Goal: Book appointment/travel/reservation

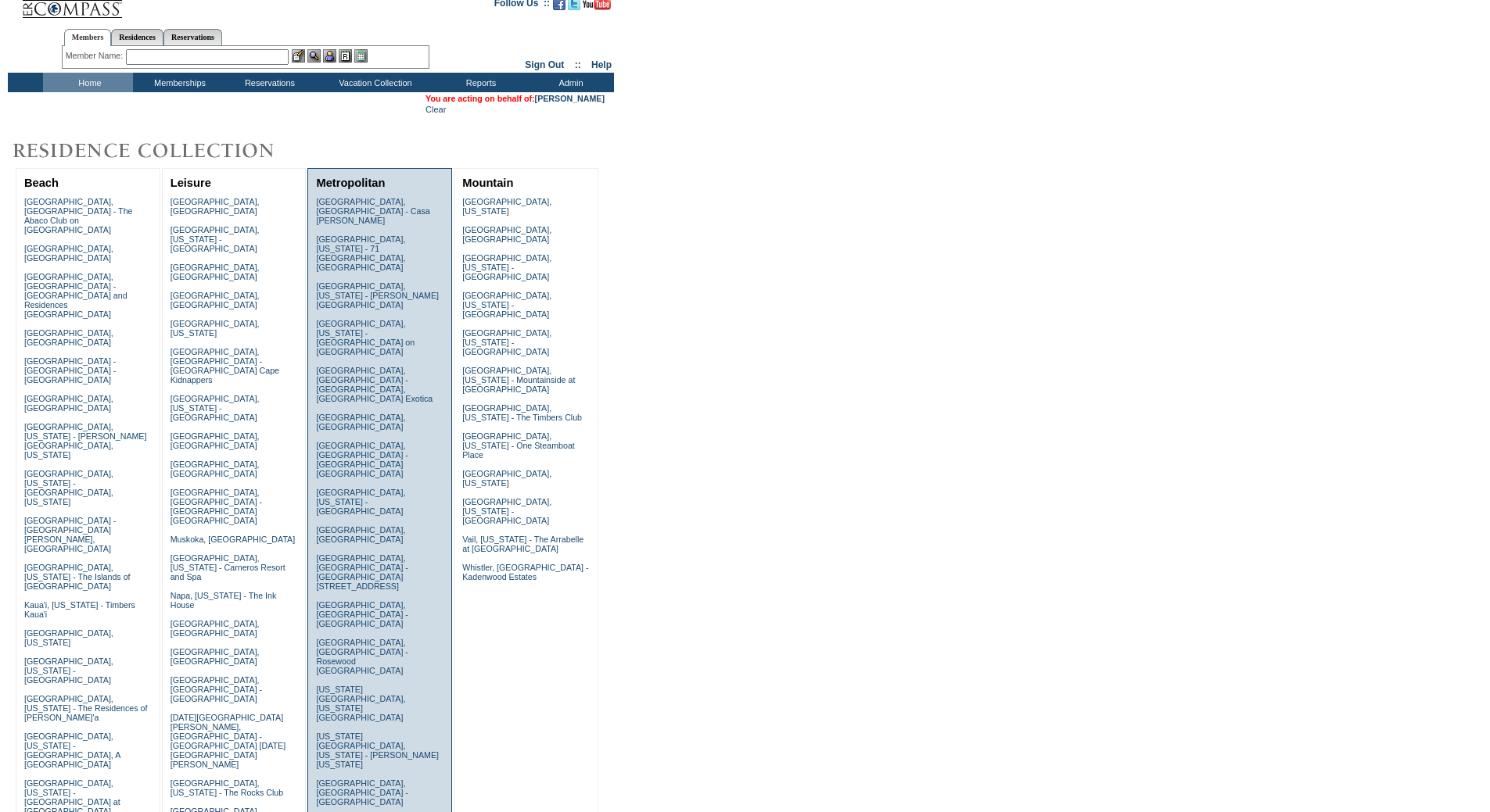
scroll to position [312, 0]
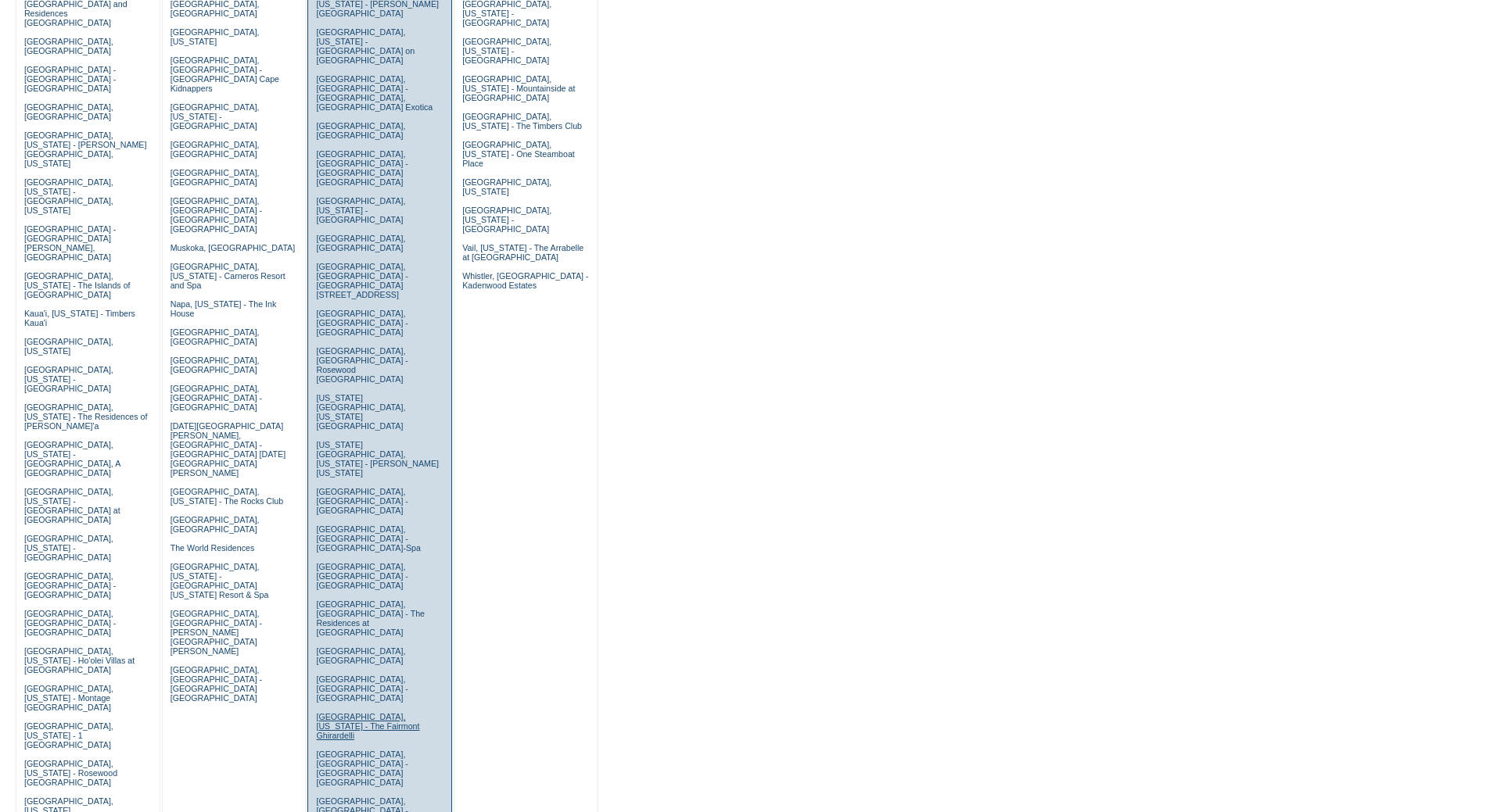
click at [363, 712] on link "[GEOGRAPHIC_DATA], [US_STATE] - The Fairmont Ghirardelli" at bounding box center [367, 726] width 103 height 28
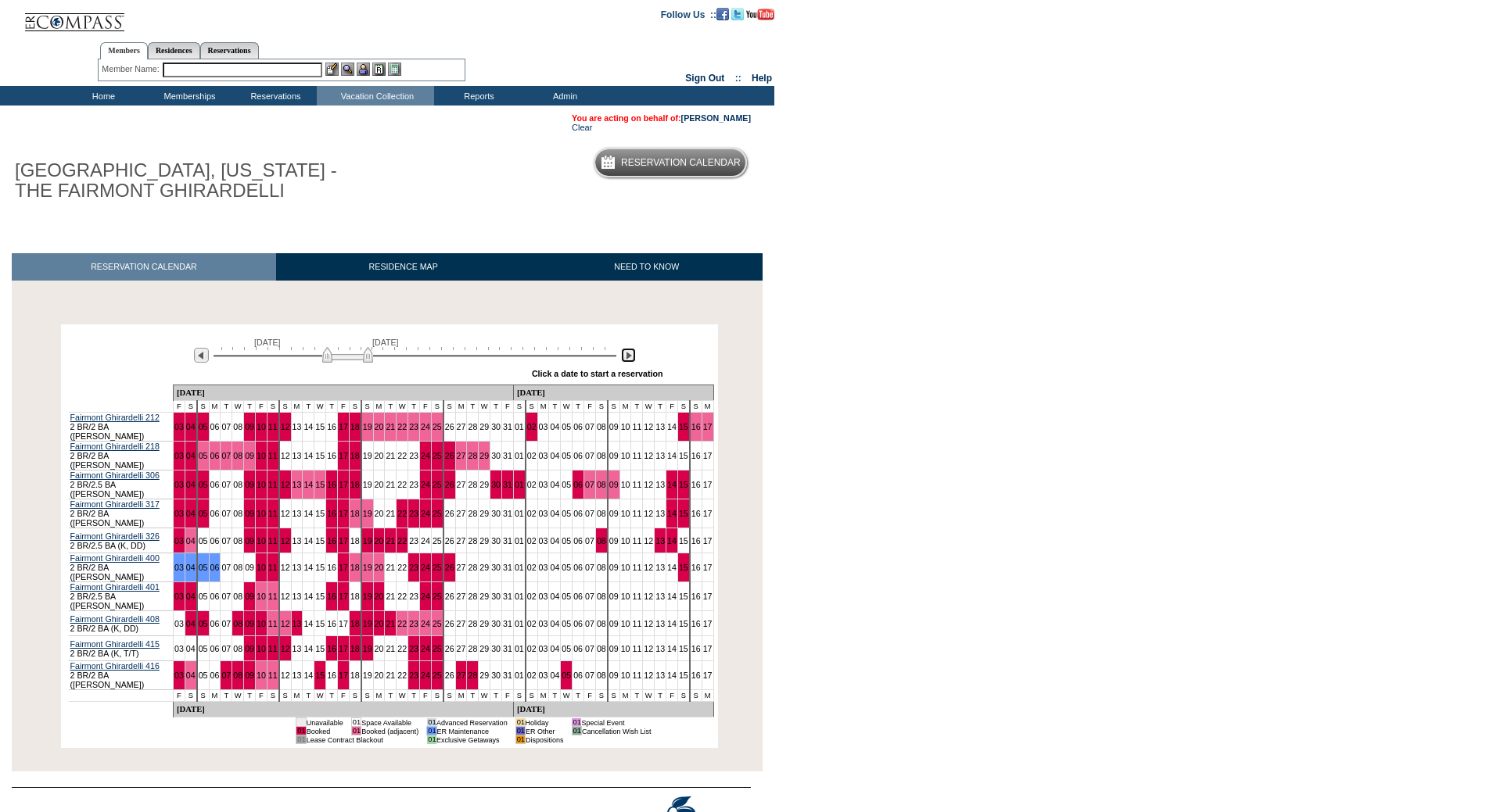
click at [631, 362] on img at bounding box center [628, 355] width 15 height 15
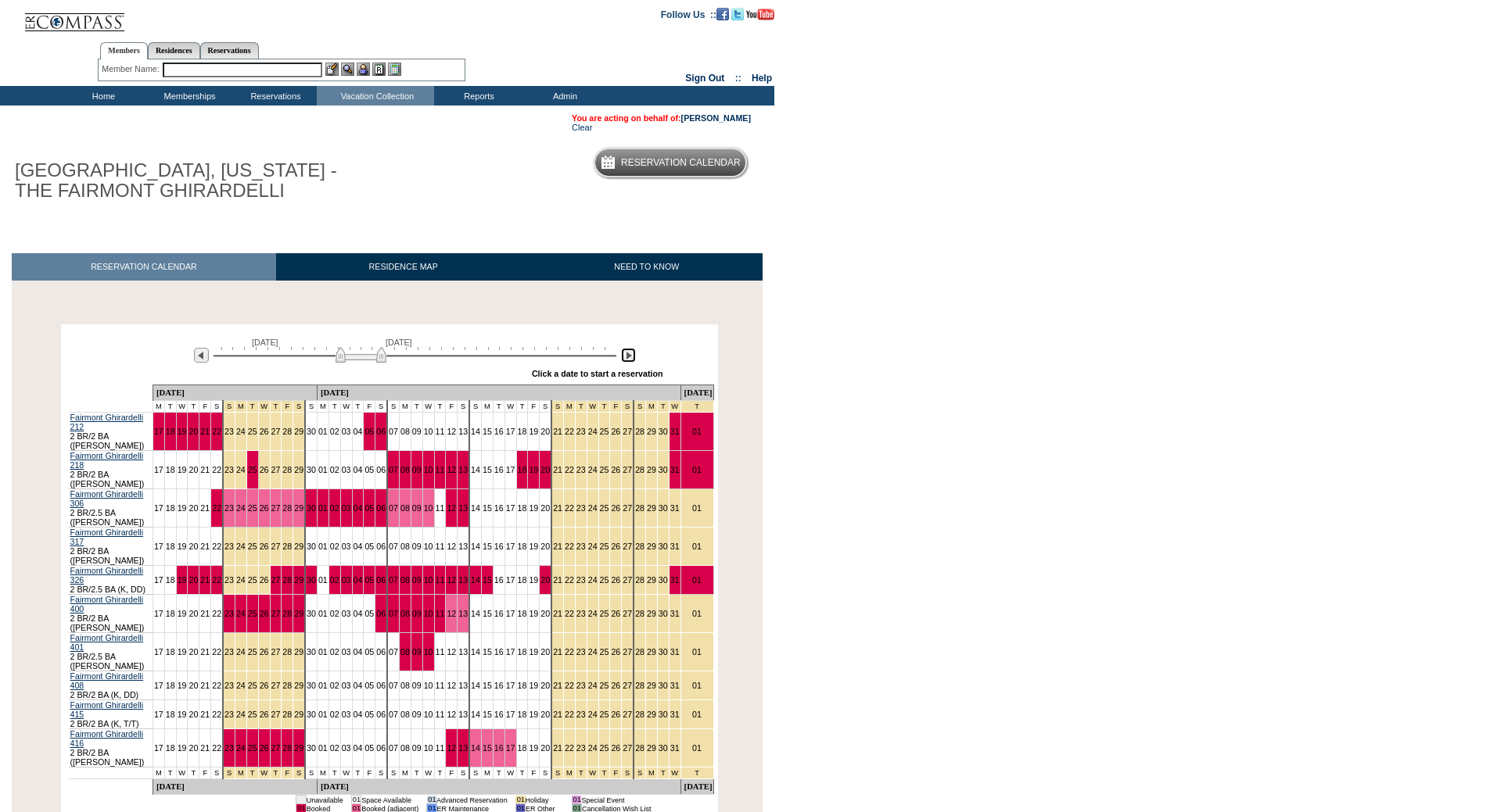
click at [631, 362] on img at bounding box center [628, 355] width 15 height 15
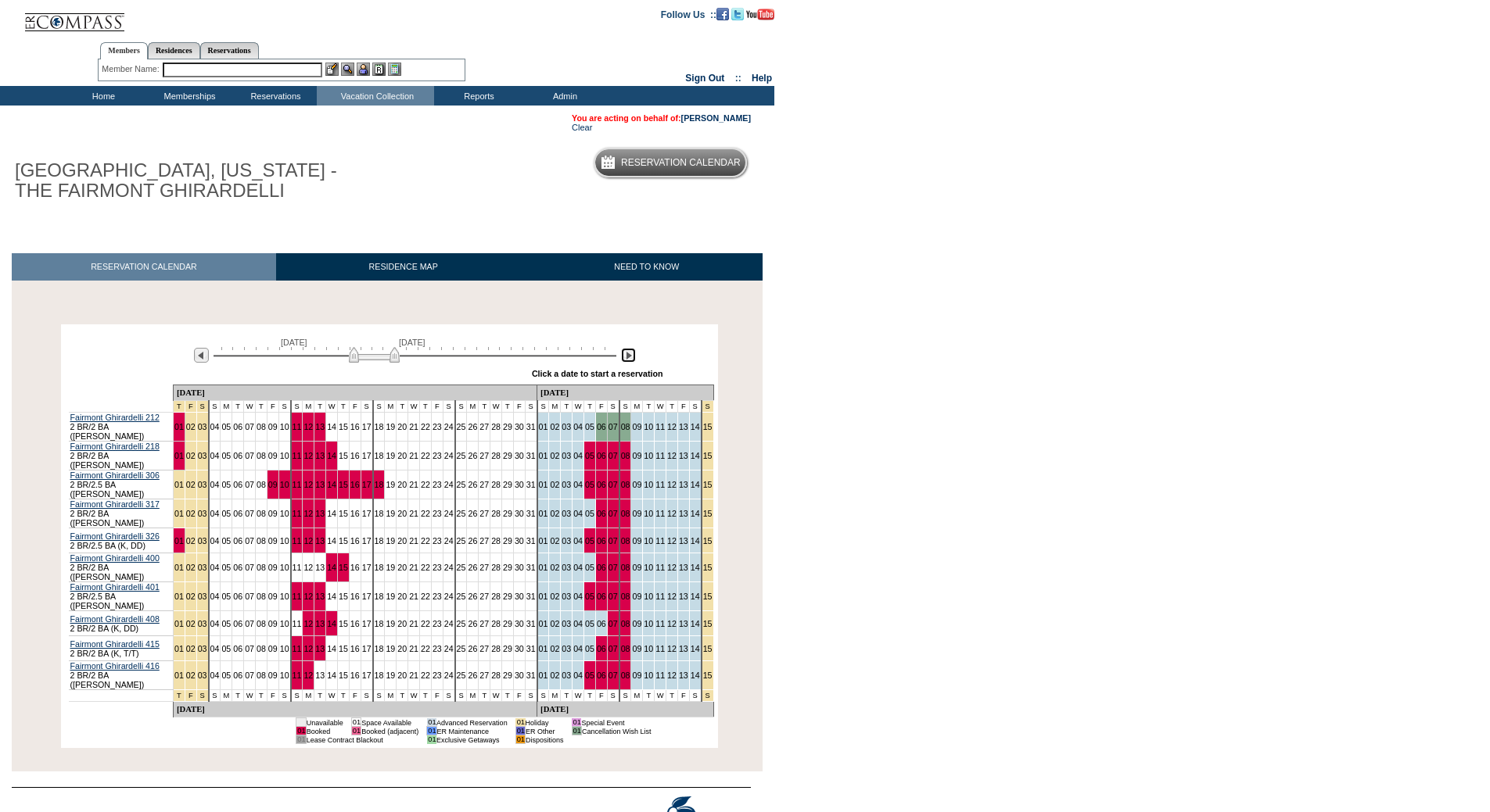
click at [631, 362] on img at bounding box center [628, 355] width 15 height 15
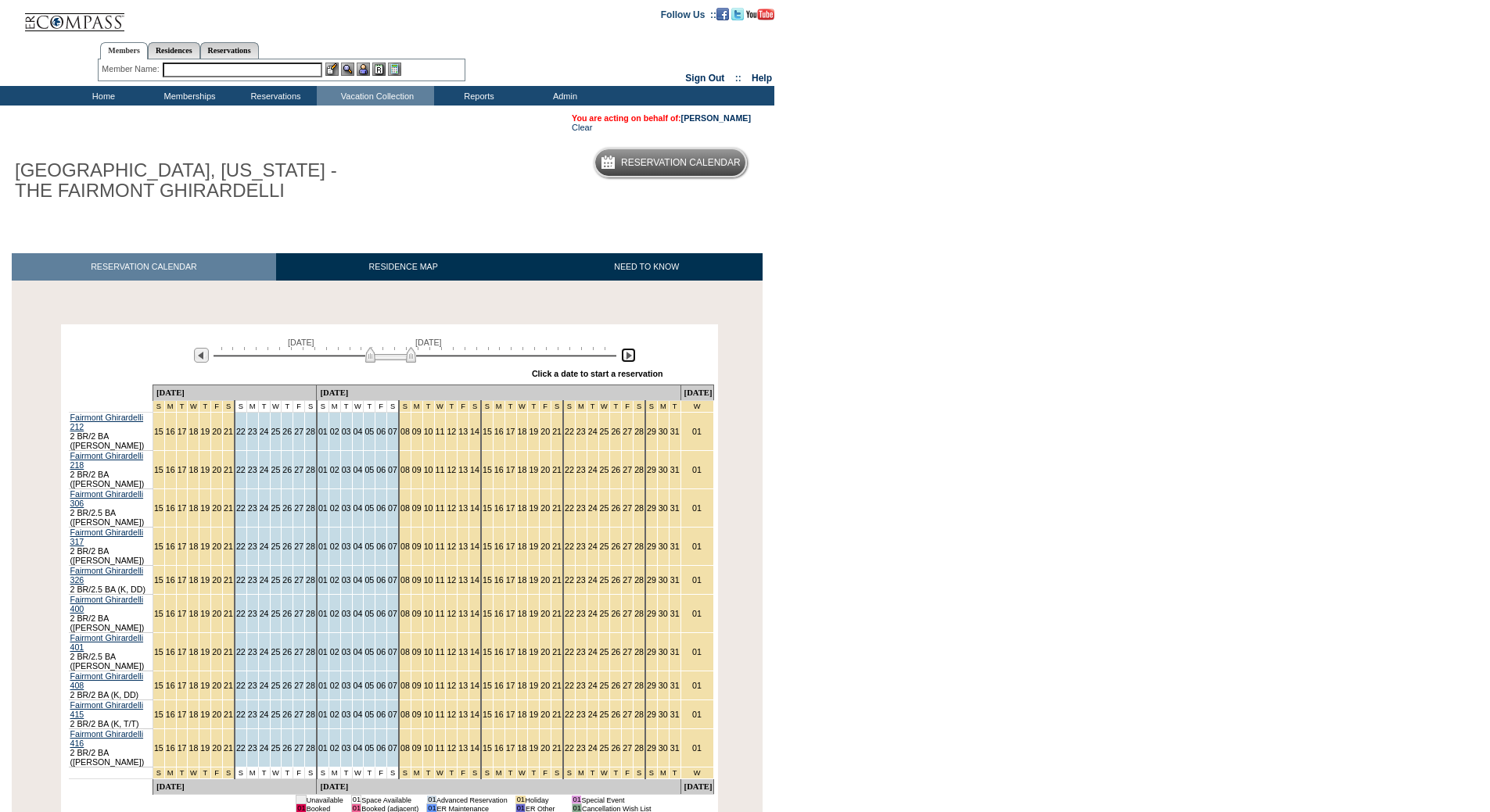
click at [410, 362] on img at bounding box center [391, 355] width 51 height 16
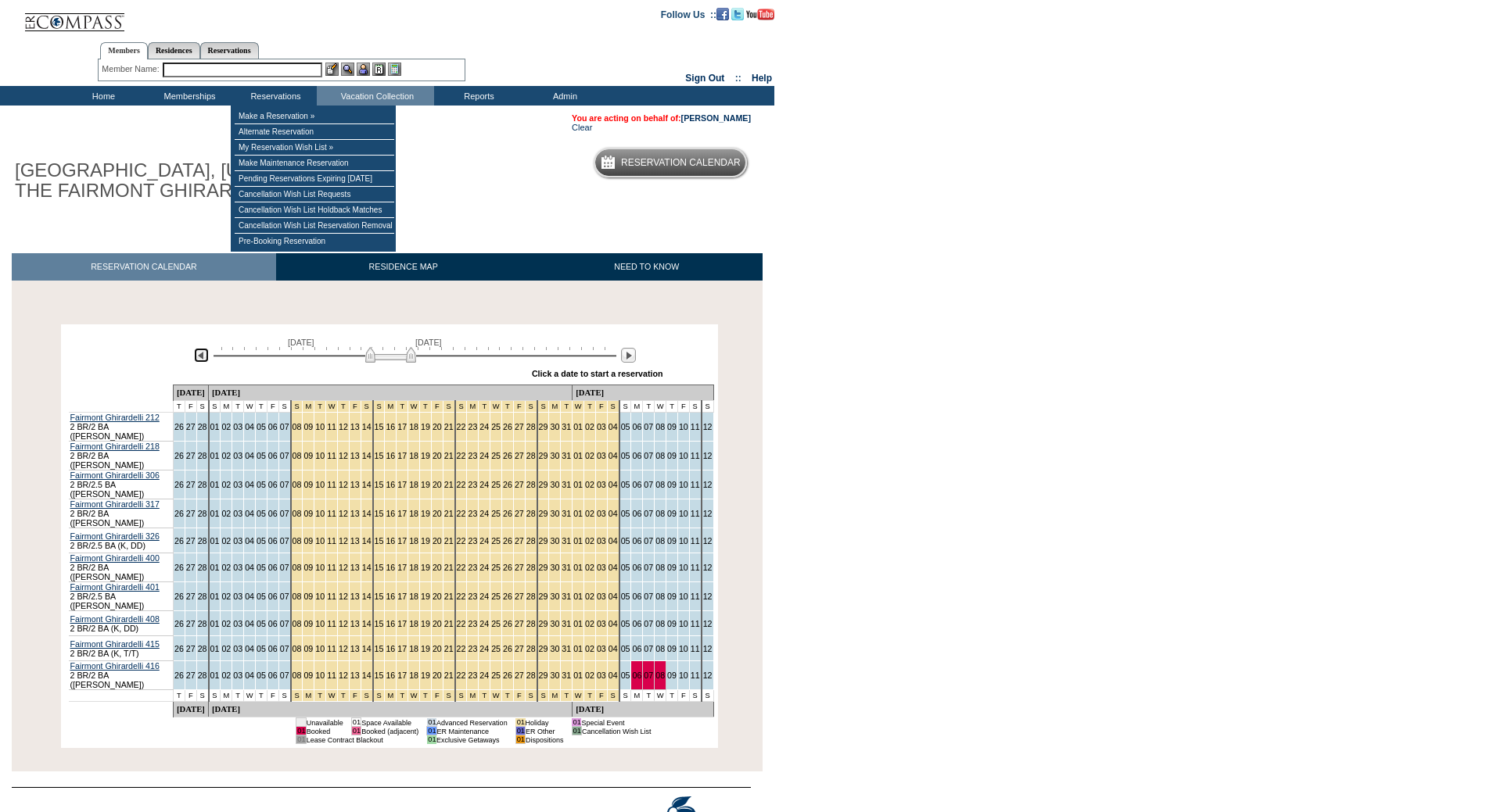
click at [202, 361] on img at bounding box center [201, 355] width 15 height 15
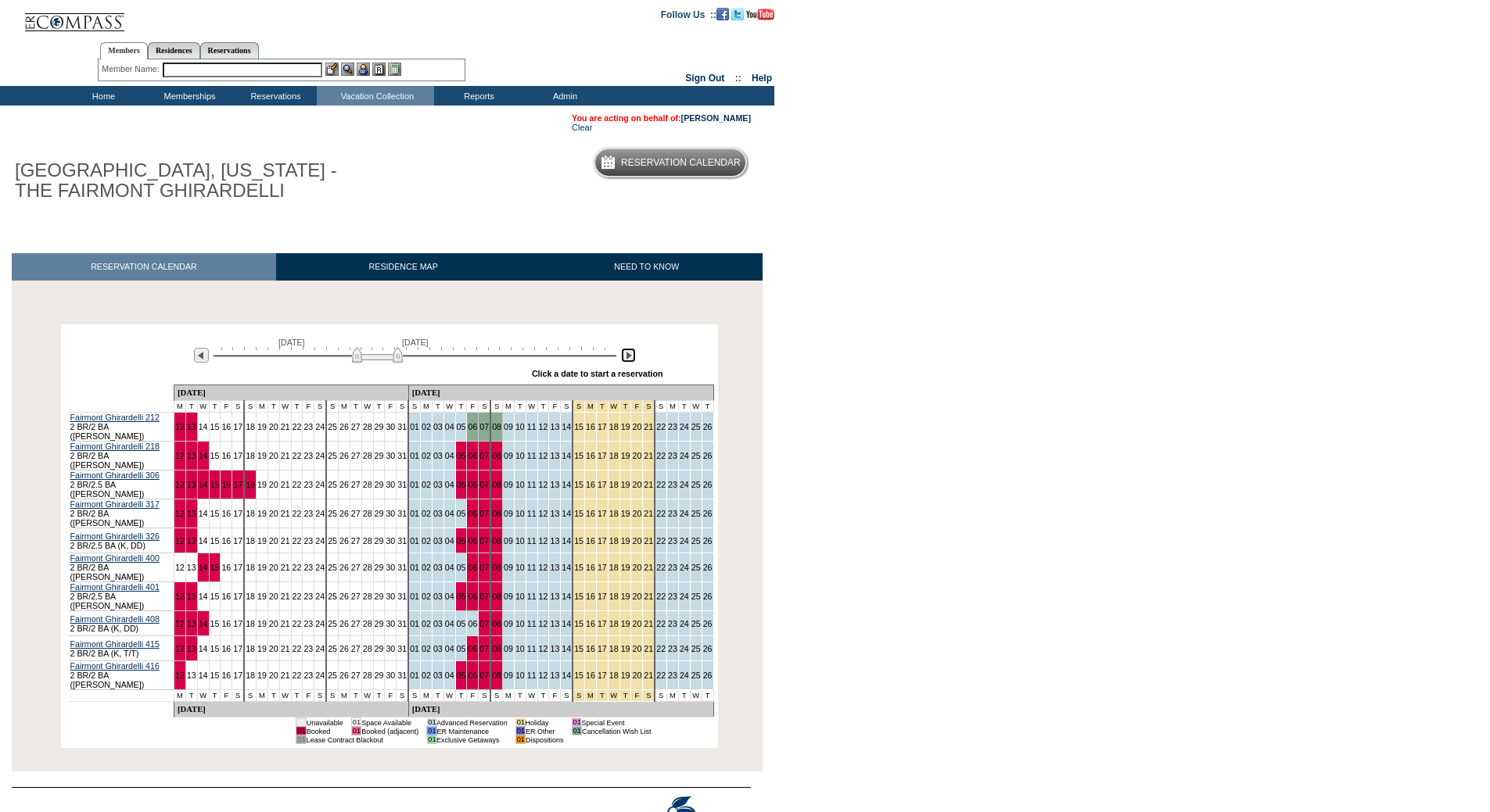
click at [628, 359] on img at bounding box center [628, 355] width 15 height 15
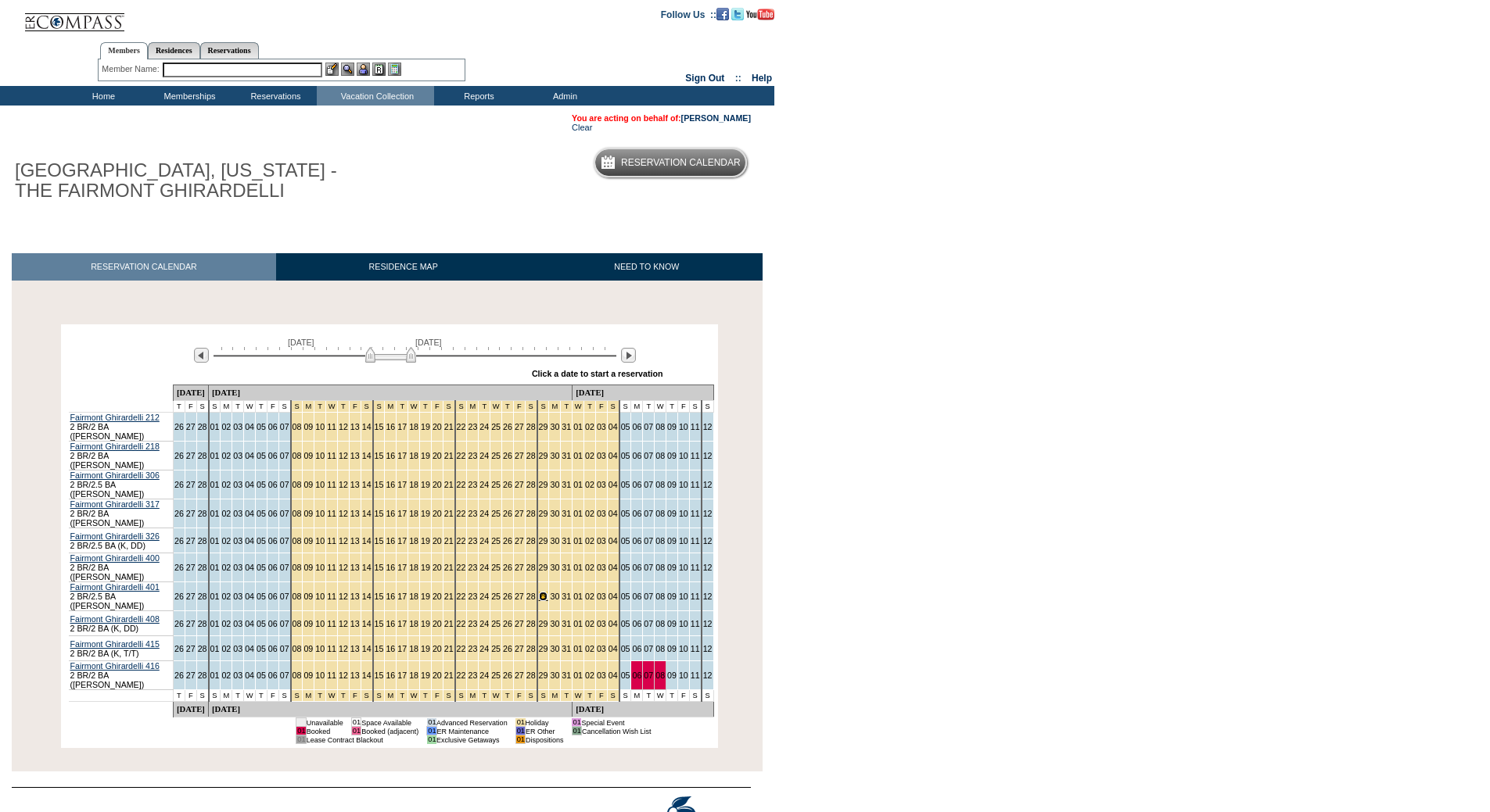
click at [539, 592] on link "29" at bounding box center [543, 596] width 10 height 10
